Goal: Browse casually

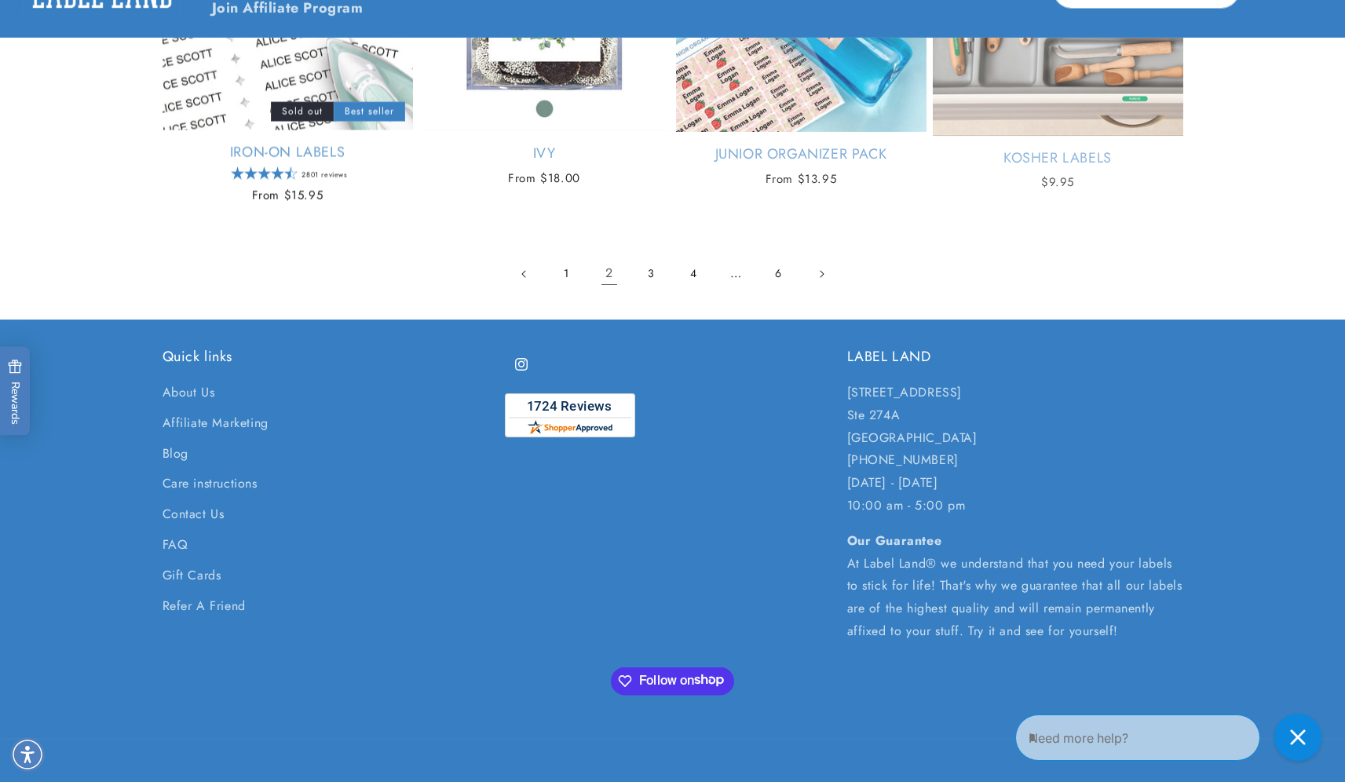
scroll to position [3241, 0]
